Goal: Information Seeking & Learning: Learn about a topic

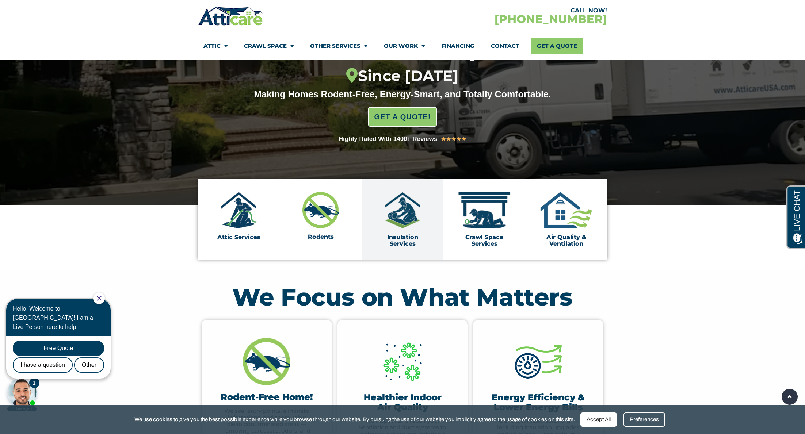
scroll to position [109, 0]
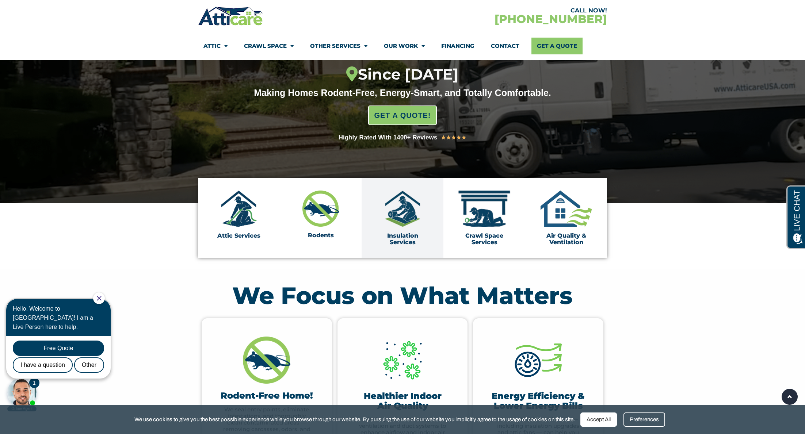
click at [401, 225] on img at bounding box center [402, 209] width 37 height 37
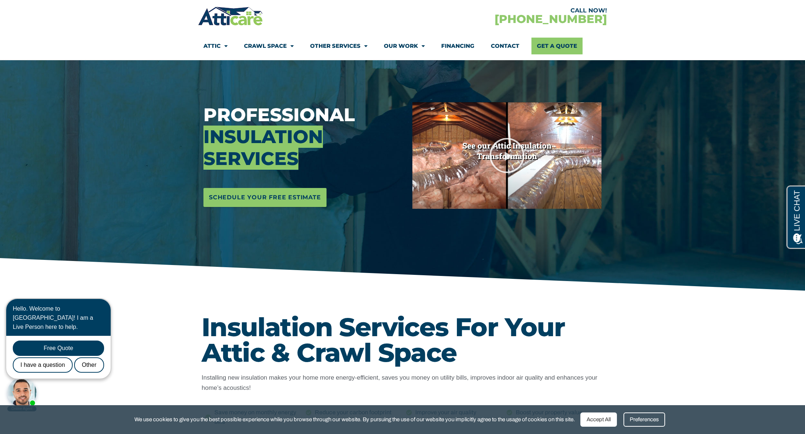
scroll to position [68, 0]
click at [503, 156] on icon "Play Video" at bounding box center [507, 155] width 37 height 37
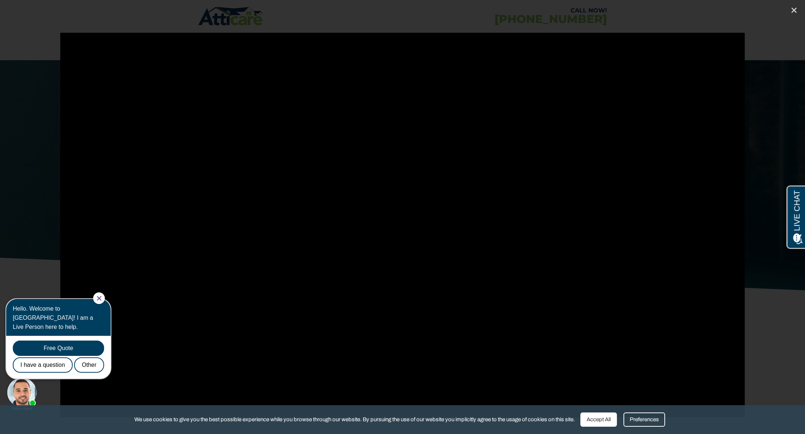
drag, startPoint x: 794, startPoint y: 12, endPoint x: 756, endPoint y: 41, distance: 48.5
click at [794, 12] on icon "Close (Esc)" at bounding box center [793, 10] width 7 height 7
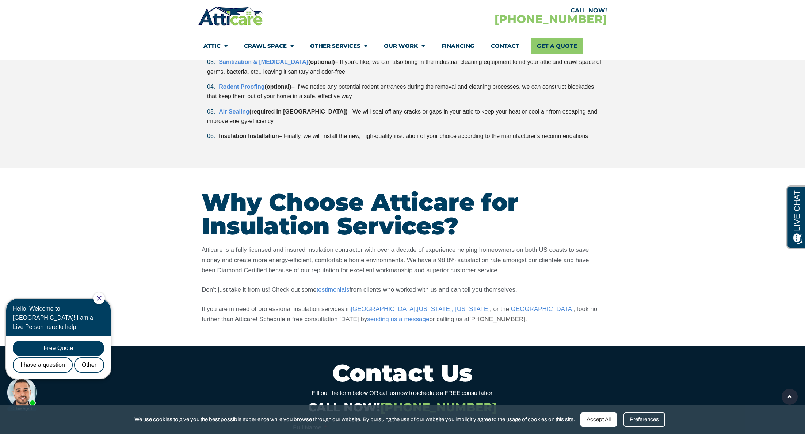
scroll to position [1879, 0]
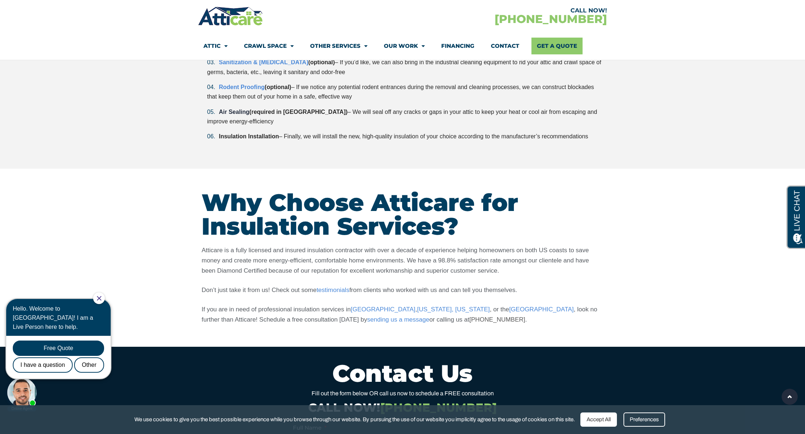
click at [238, 112] on link "Air Sealing" at bounding box center [234, 112] width 31 height 6
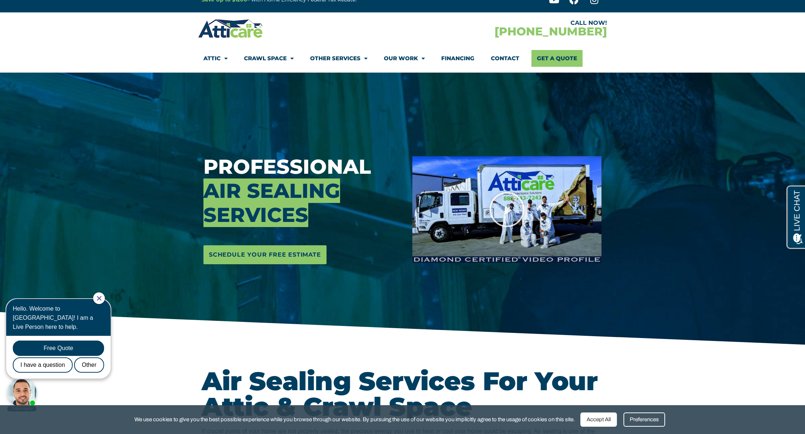
scroll to position [14, 0]
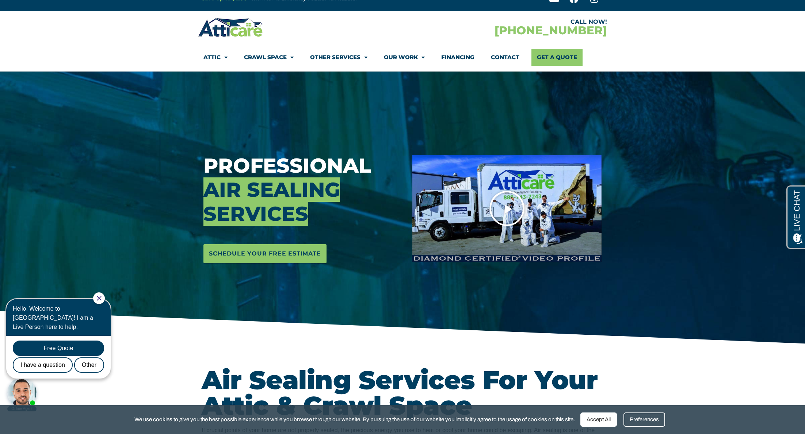
click at [500, 209] on icon "Play Video" at bounding box center [507, 208] width 37 height 37
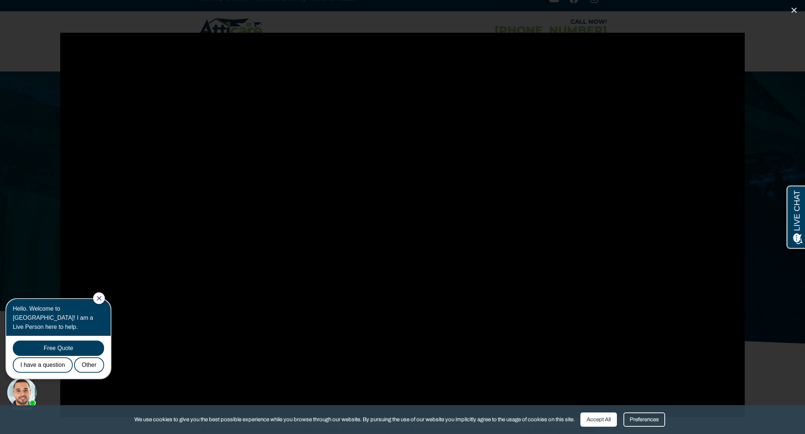
scroll to position [15, 0]
click at [791, 9] on icon "Close (Esc)" at bounding box center [793, 10] width 7 height 7
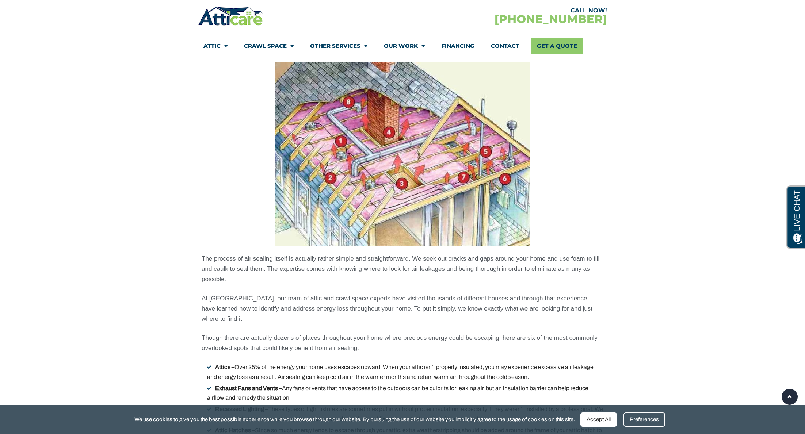
scroll to position [0, 0]
